Goal: Task Accomplishment & Management: Manage account settings

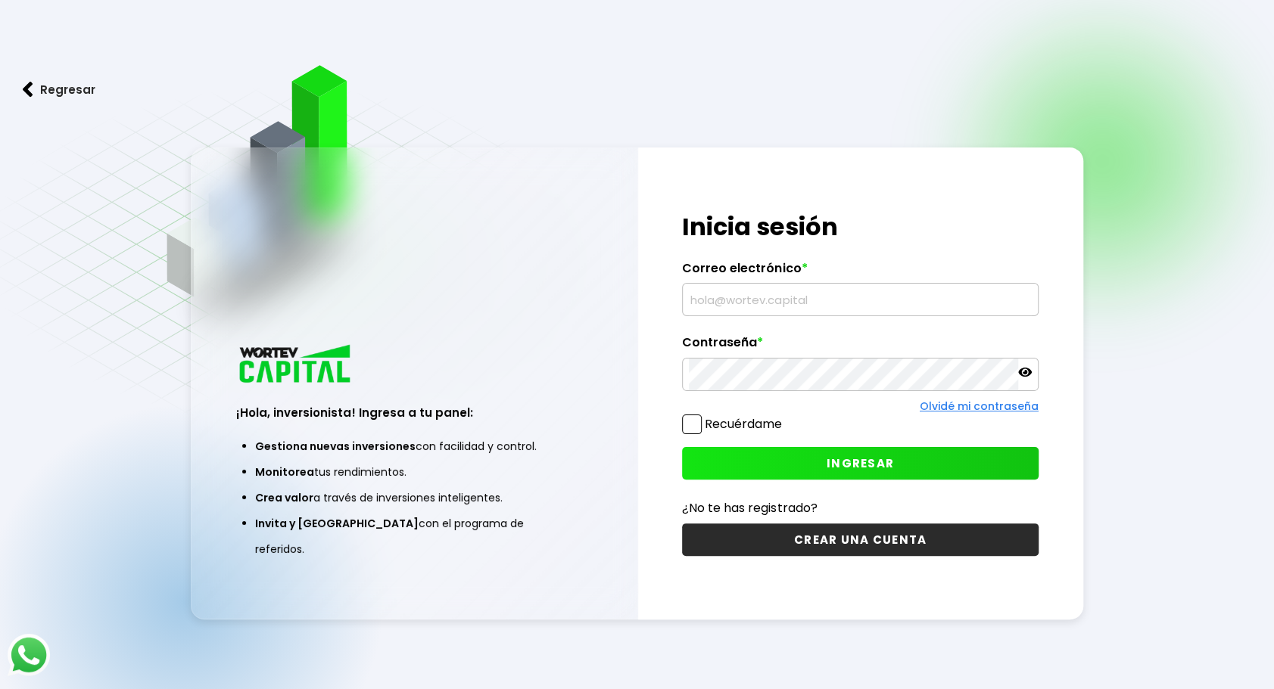
type input "[EMAIL_ADDRESS][DOMAIN_NAME]"
click at [896, 466] on button "INGRESAR" at bounding box center [860, 463] width 356 height 33
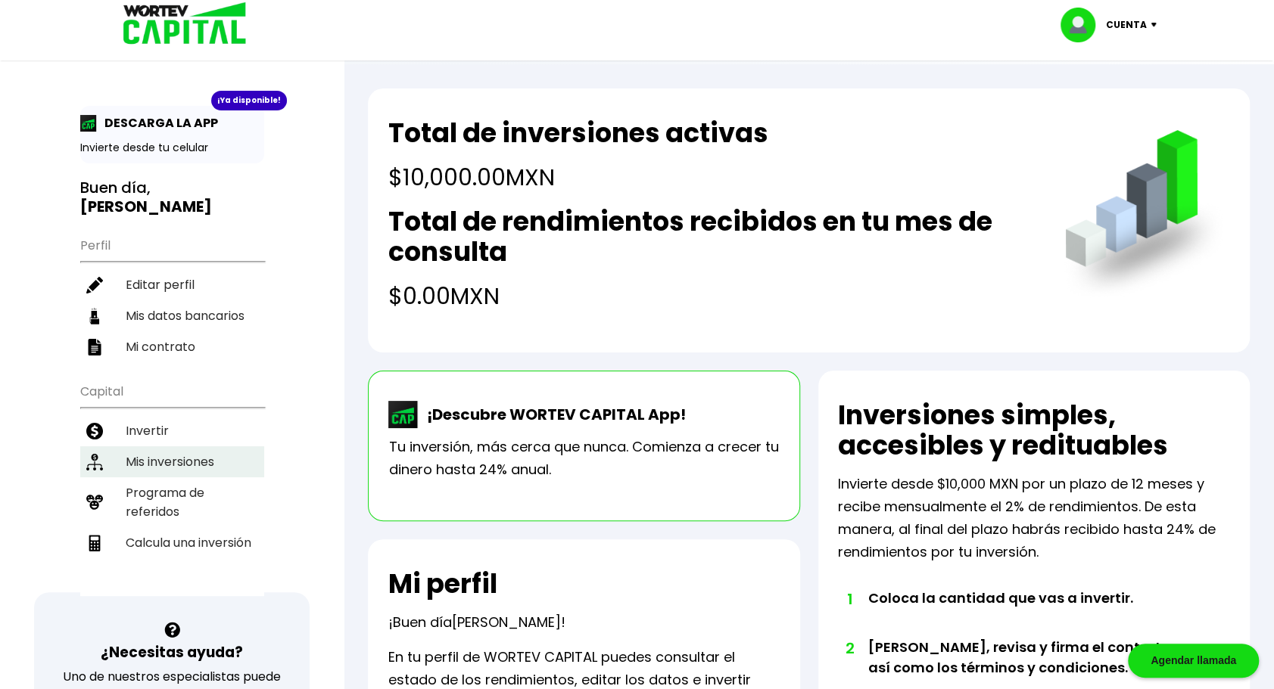
click at [180, 456] on li "Mis inversiones" at bounding box center [172, 462] width 184 height 31
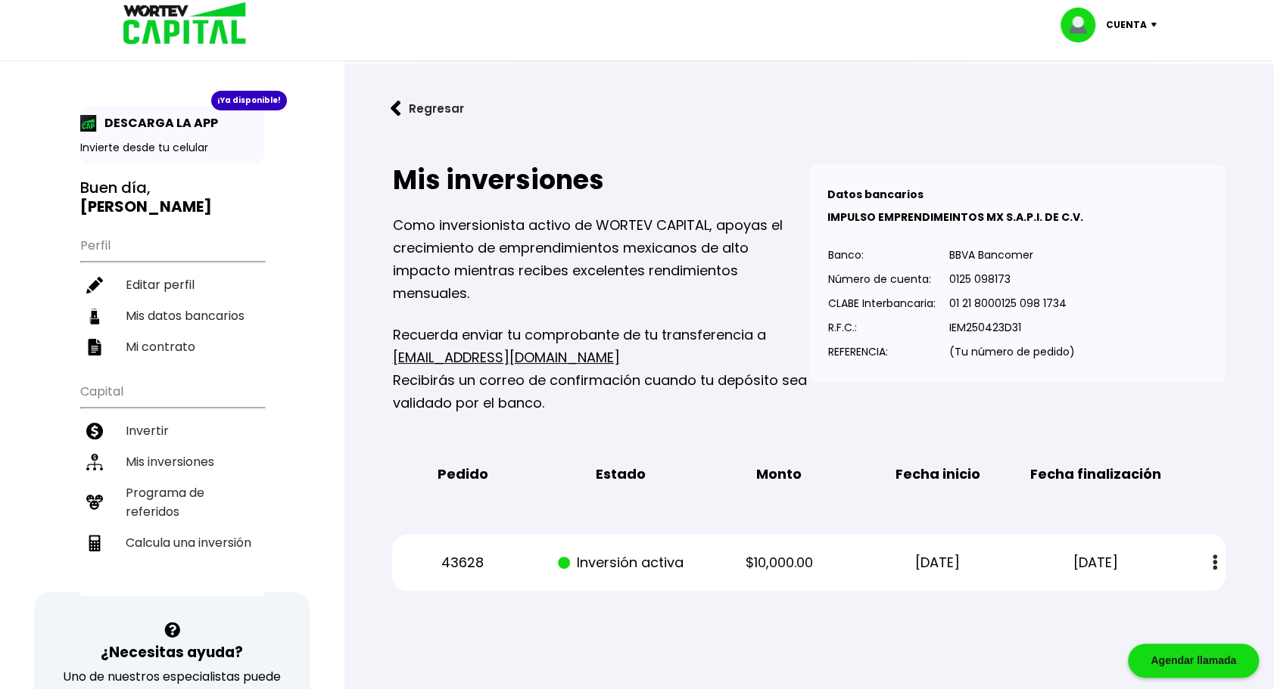
click at [1213, 560] on img at bounding box center [1214, 563] width 5 height 16
click at [1122, 596] on link "Estado de cuenta" at bounding box center [1116, 603] width 106 height 19
click at [1135, 20] on p "Cuenta" at bounding box center [1126, 25] width 41 height 23
click at [1134, 104] on li "Cerrar sesión" at bounding box center [1110, 101] width 121 height 31
